Goal: Check status: Check status

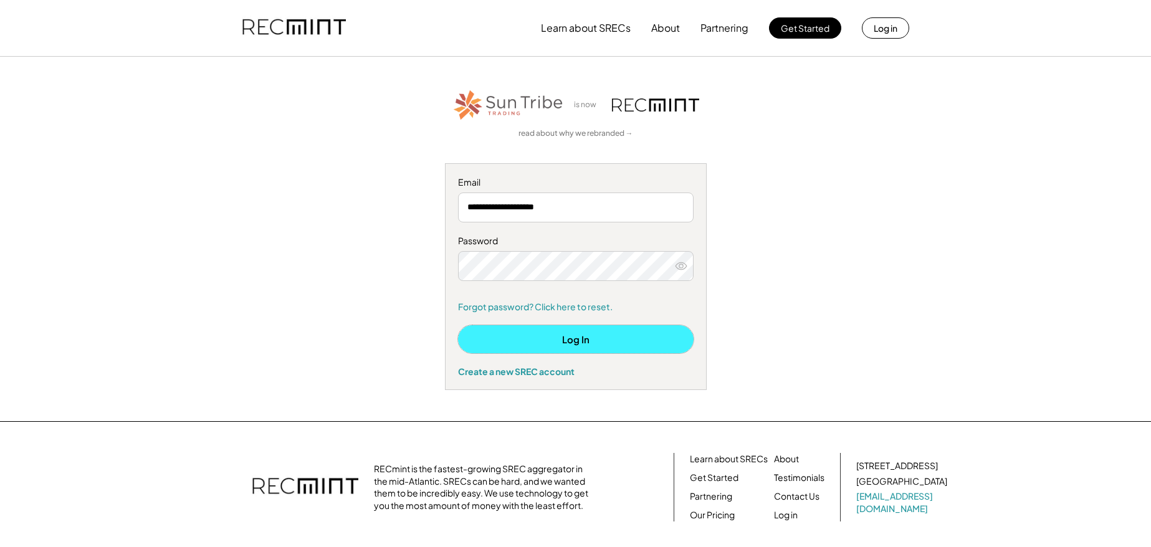
click at [572, 339] on button "Log In" at bounding box center [575, 339] width 235 height 28
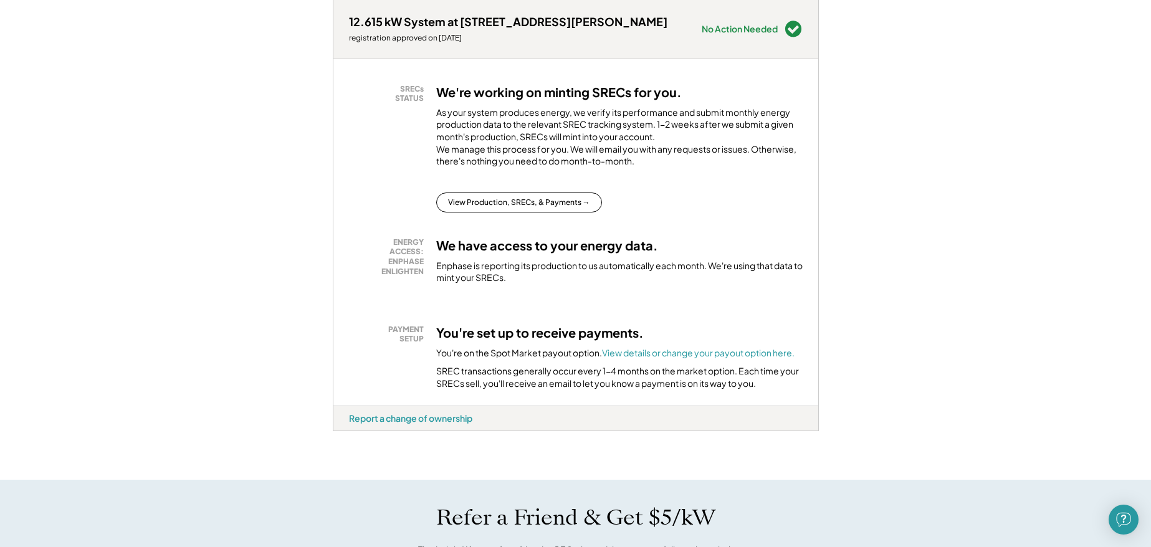
scroll to position [187, 0]
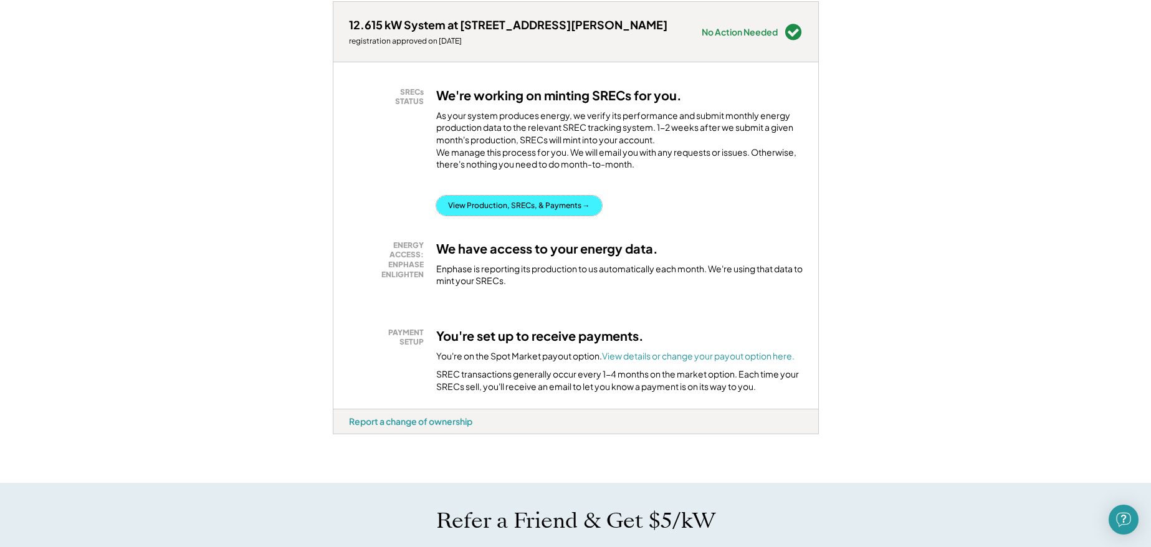
click at [516, 216] on button "View Production, SRECs, & Payments →" at bounding box center [519, 206] width 166 height 20
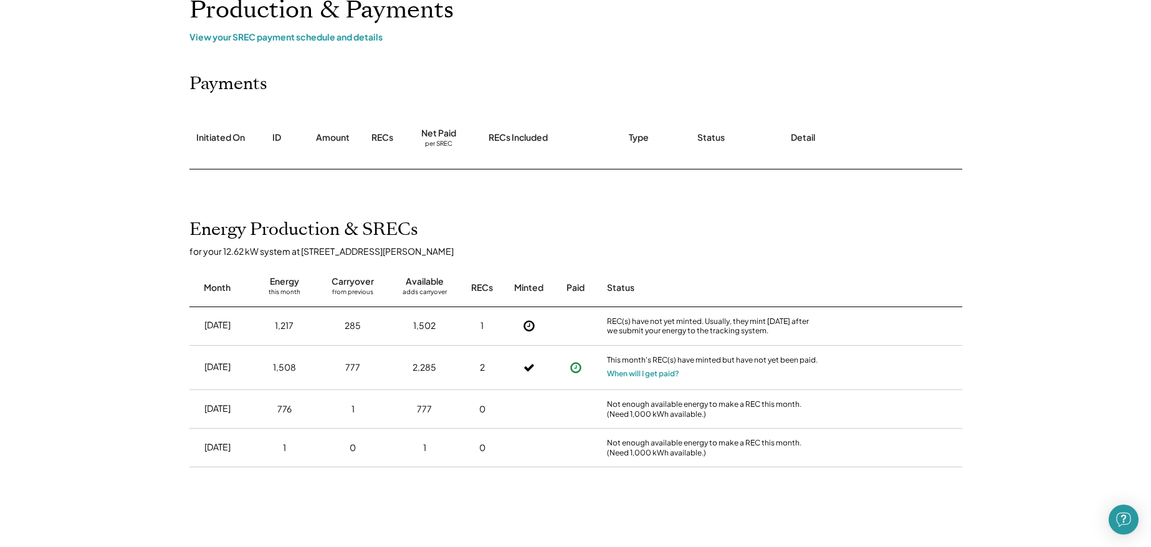
scroll to position [187, 0]
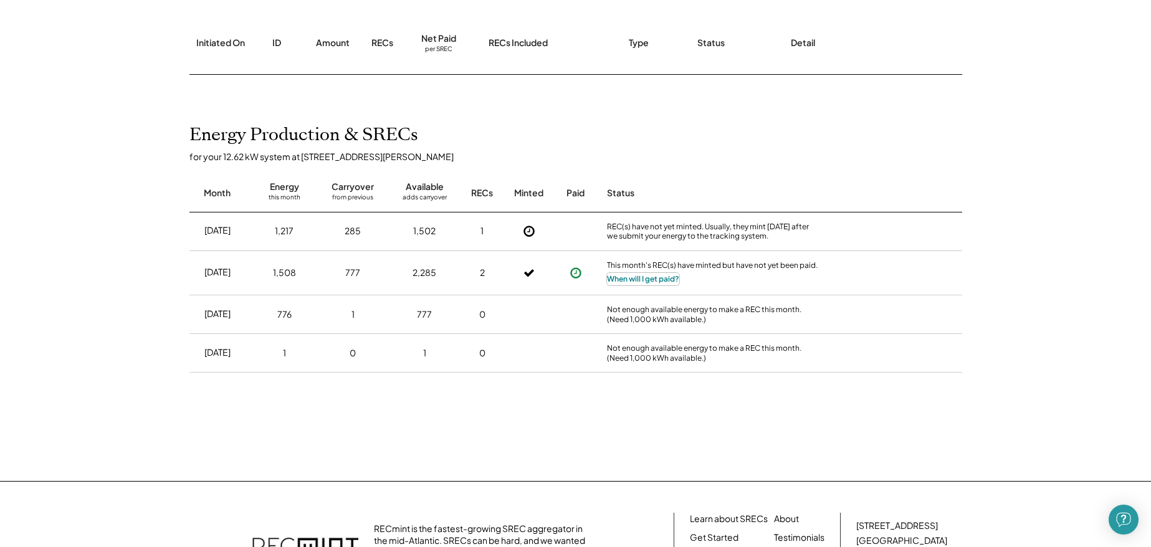
click at [636, 280] on button "When will I get paid?" at bounding box center [643, 279] width 72 height 12
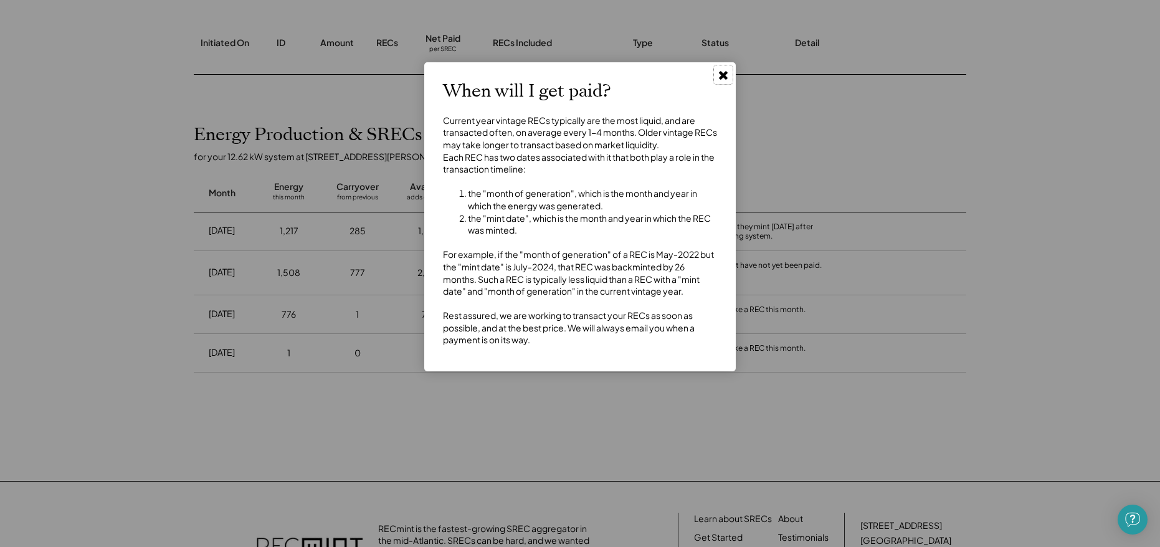
click at [720, 76] on icon at bounding box center [723, 75] width 12 height 12
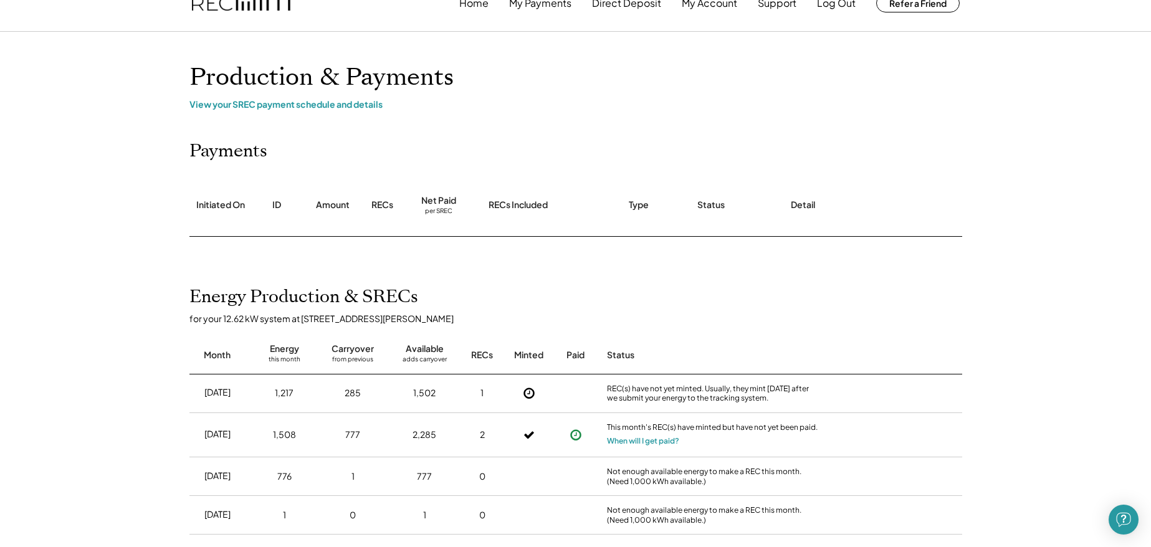
scroll to position [0, 0]
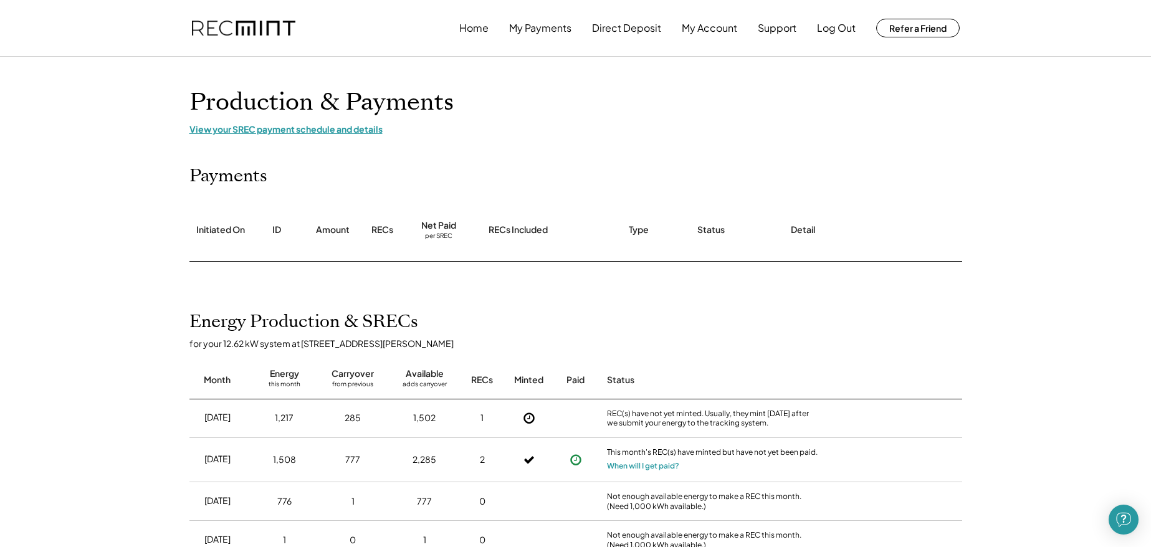
click at [280, 131] on div "View your SREC payment schedule and details" at bounding box center [575, 128] width 772 height 11
click at [835, 27] on button "Log Out" at bounding box center [836, 28] width 39 height 25
